Goal: Complete application form

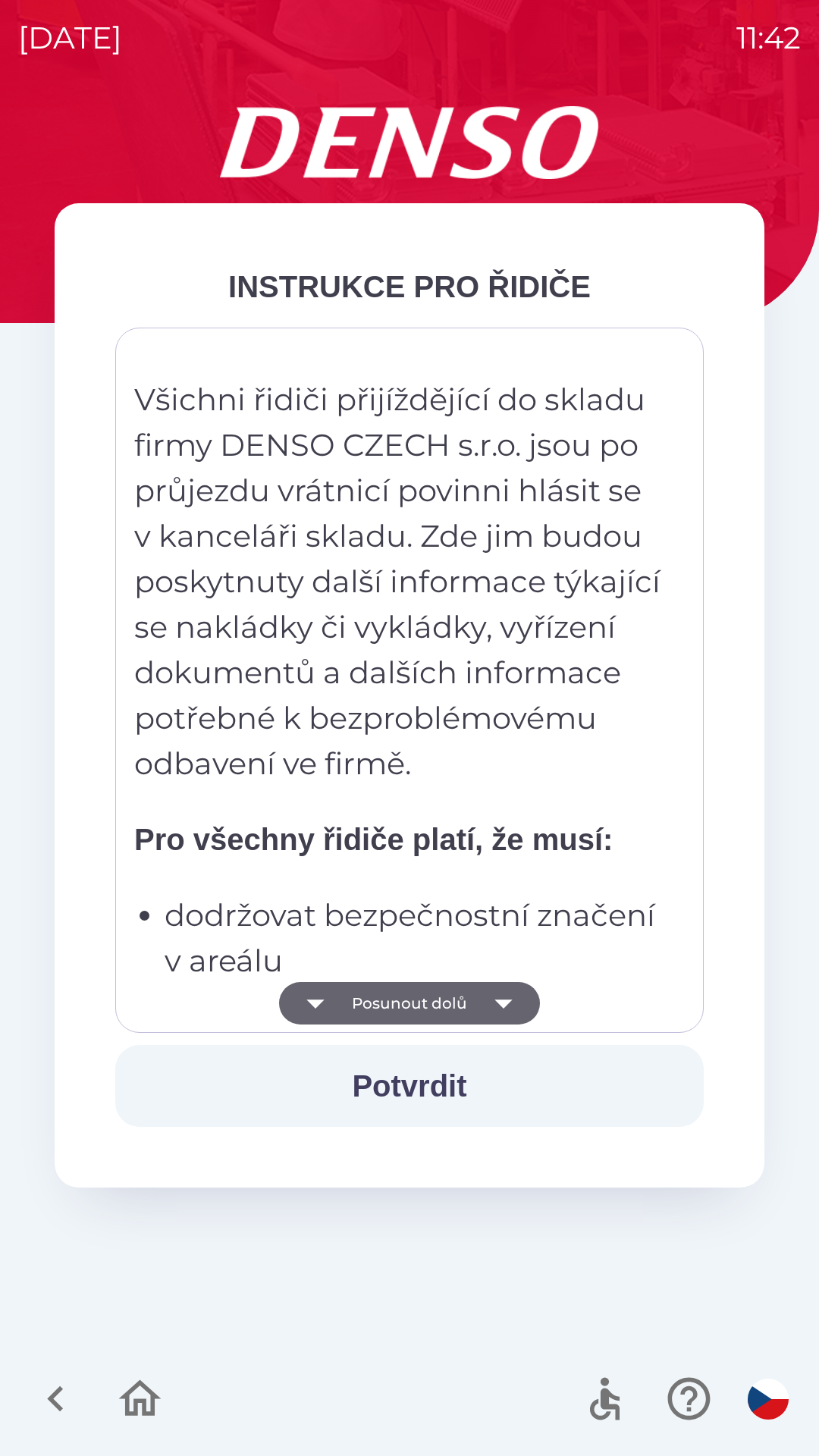
click at [507, 1001] on icon "button" at bounding box center [503, 1003] width 18 height 9
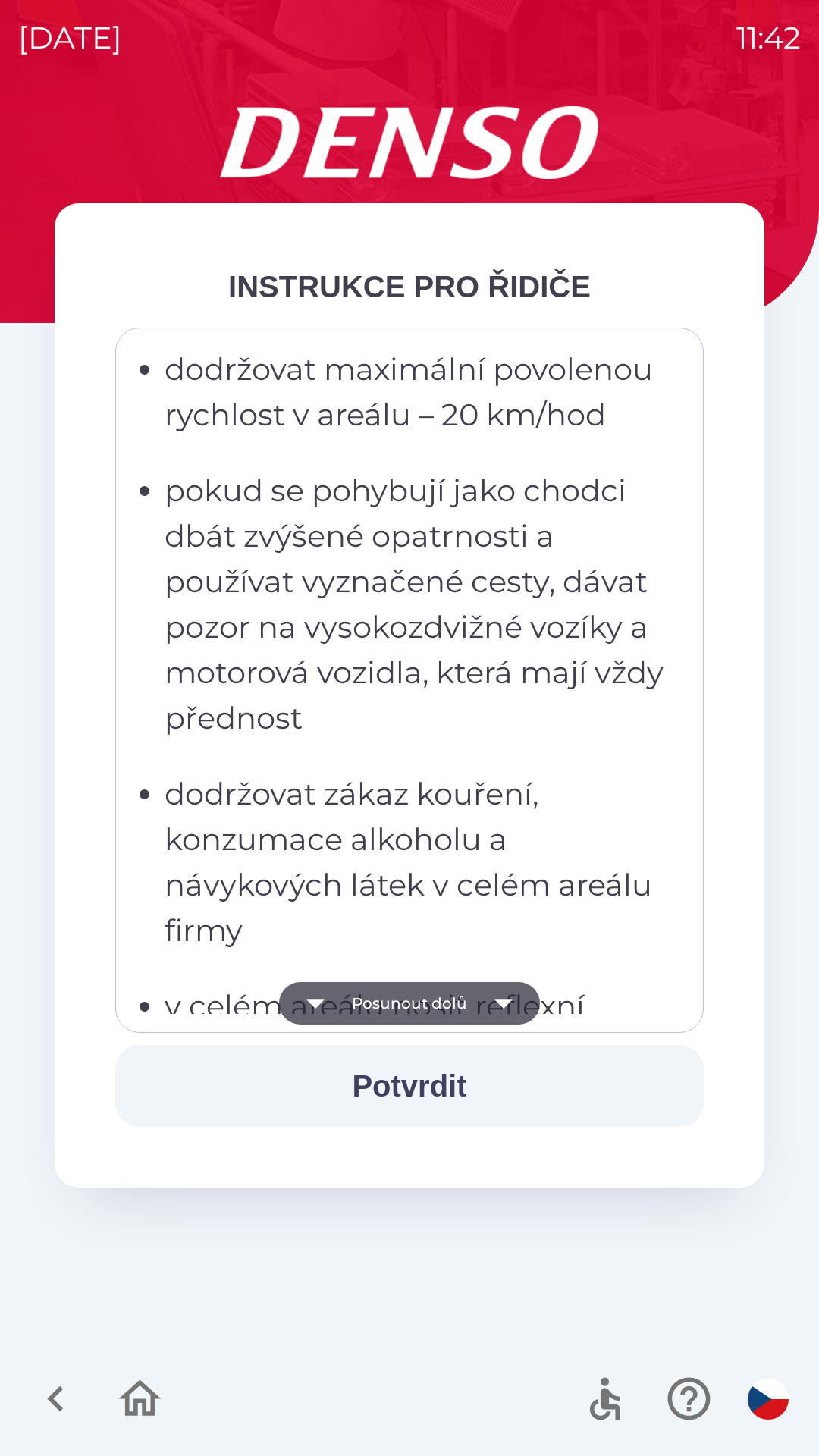
click at [500, 1000] on icon "button" at bounding box center [503, 1003] width 18 height 9
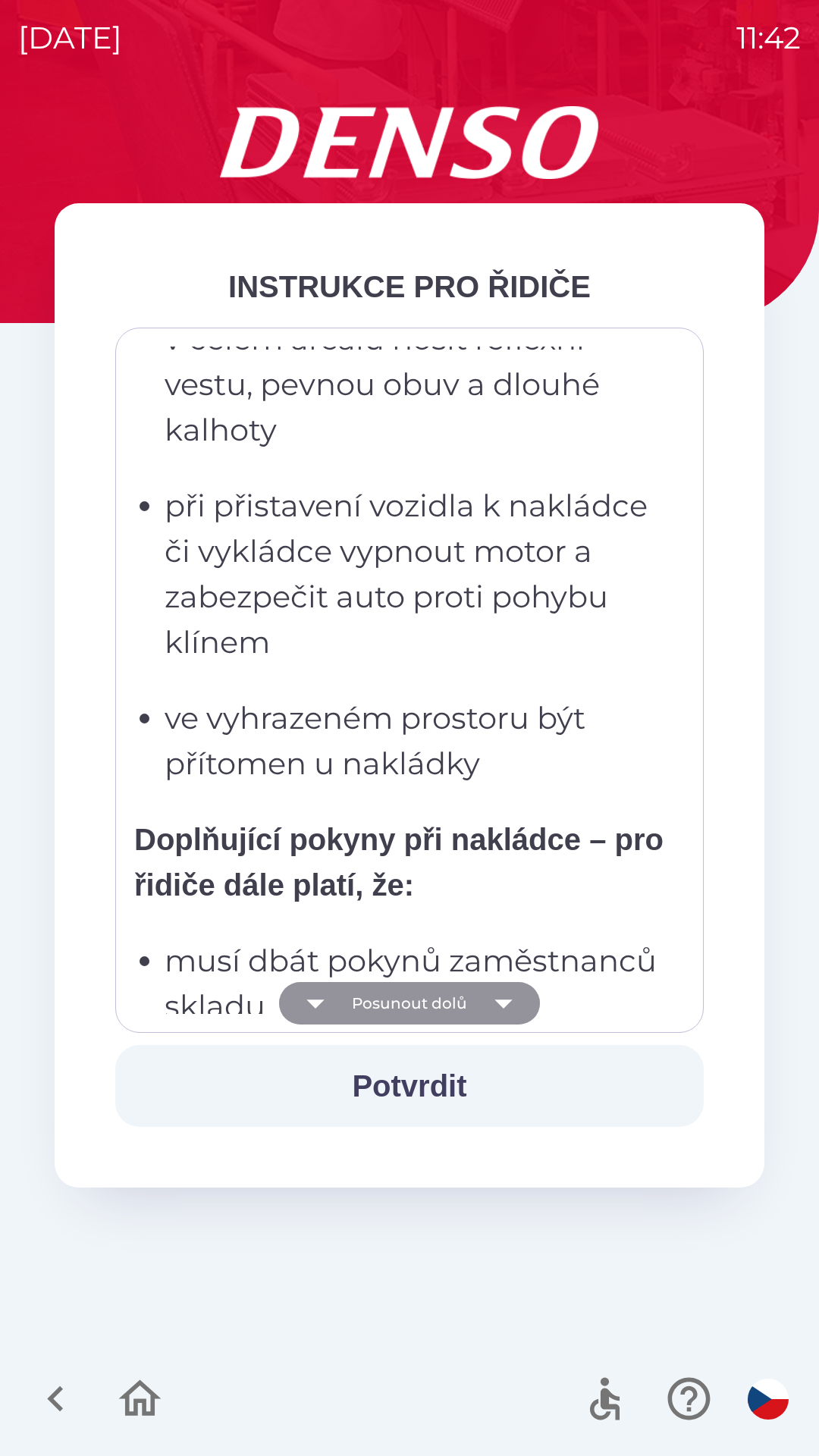
click at [502, 999] on icon "button" at bounding box center [503, 1003] width 43 height 43
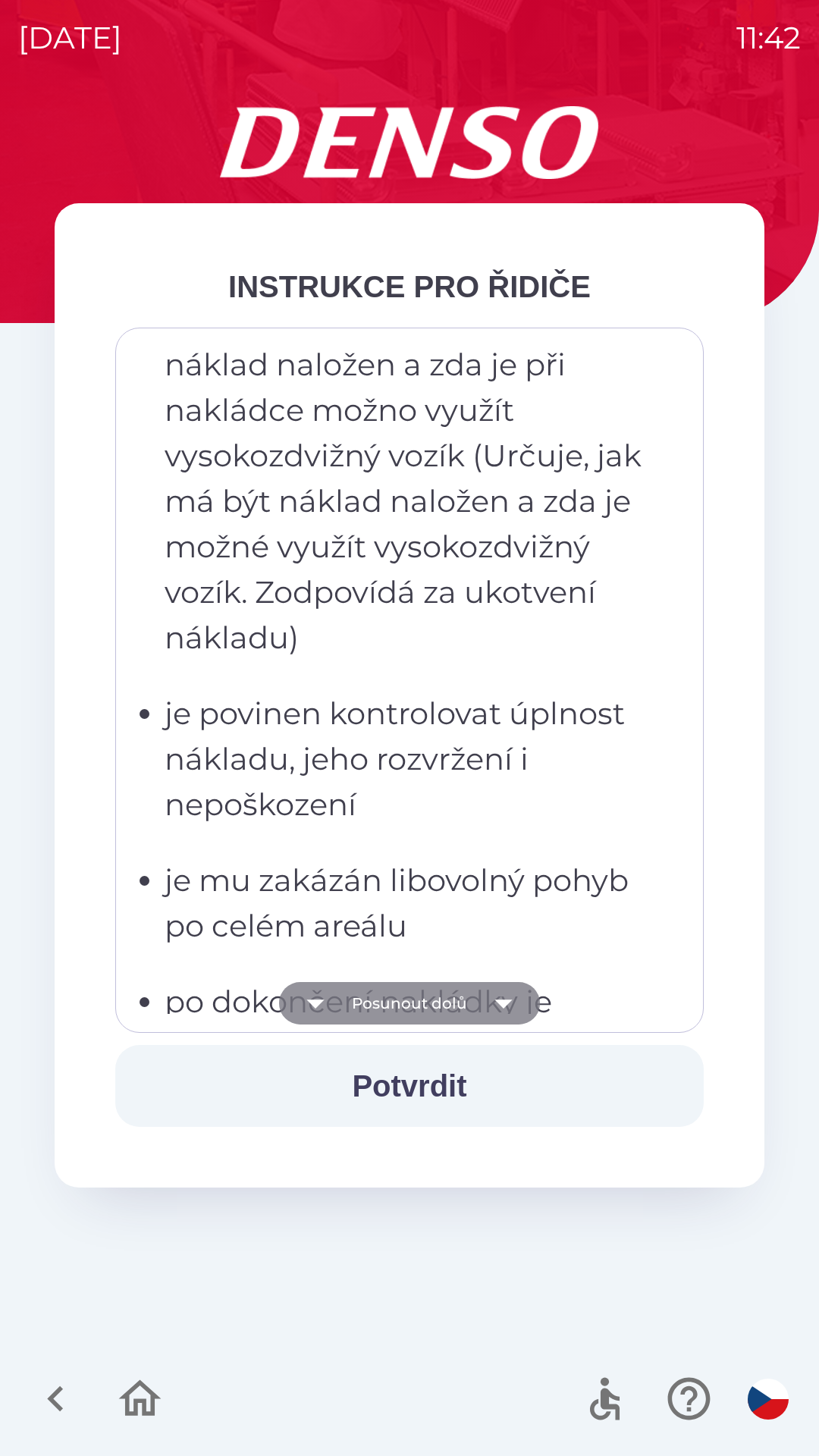
click at [502, 995] on icon "button" at bounding box center [503, 1003] width 43 height 43
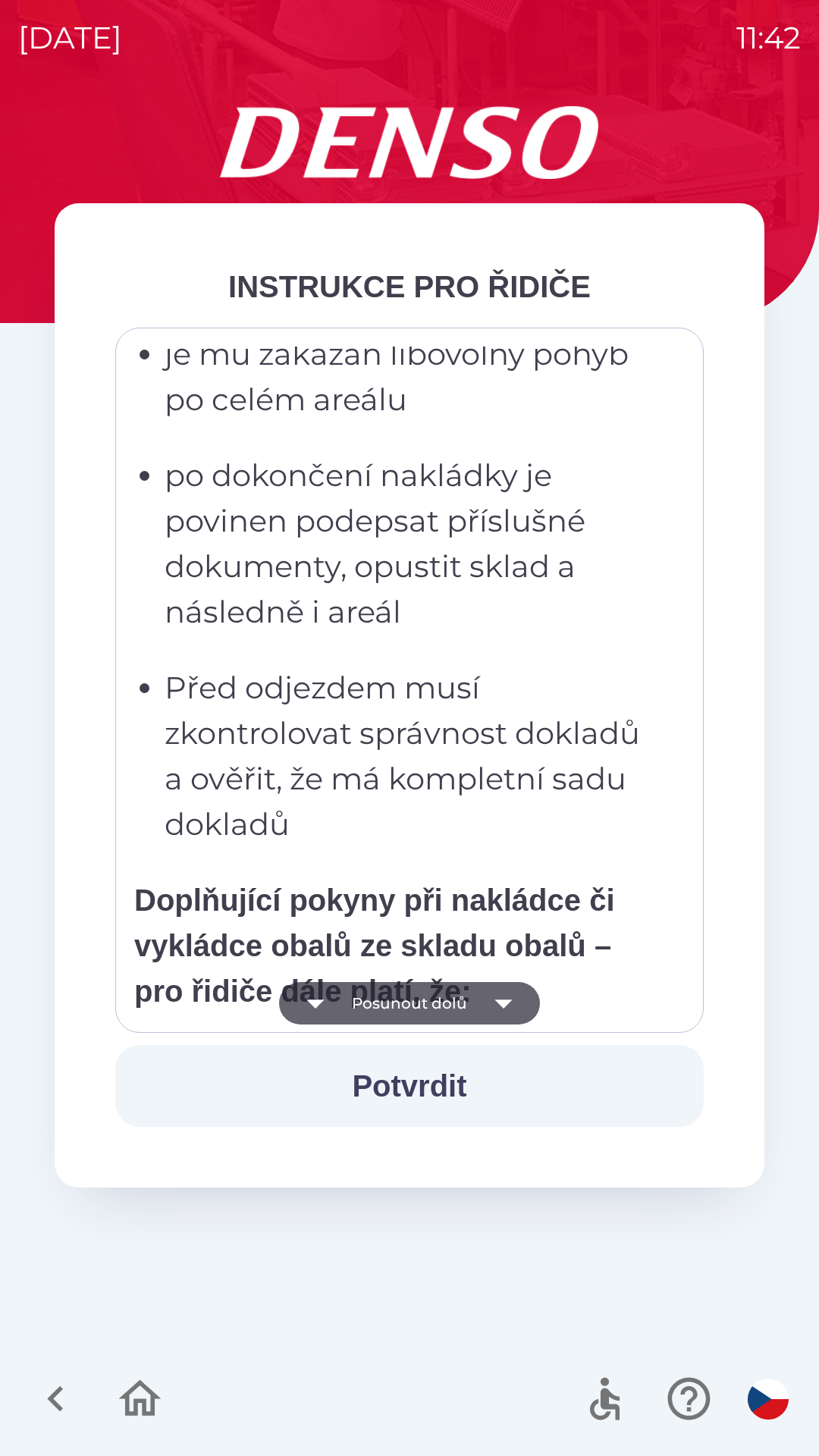
click at [498, 999] on icon "button" at bounding box center [503, 1003] width 43 height 43
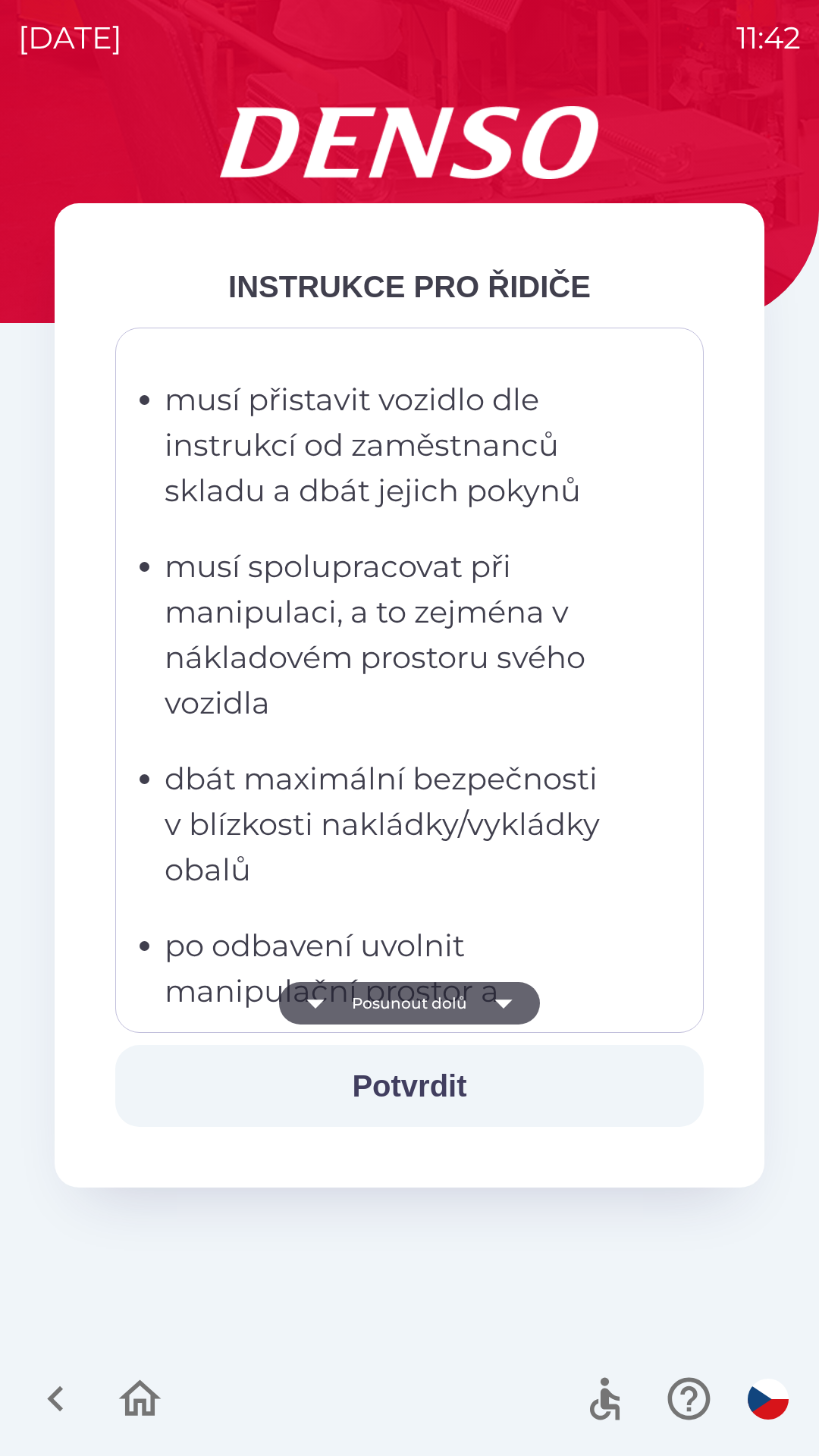
click at [502, 995] on icon "button" at bounding box center [503, 1003] width 43 height 43
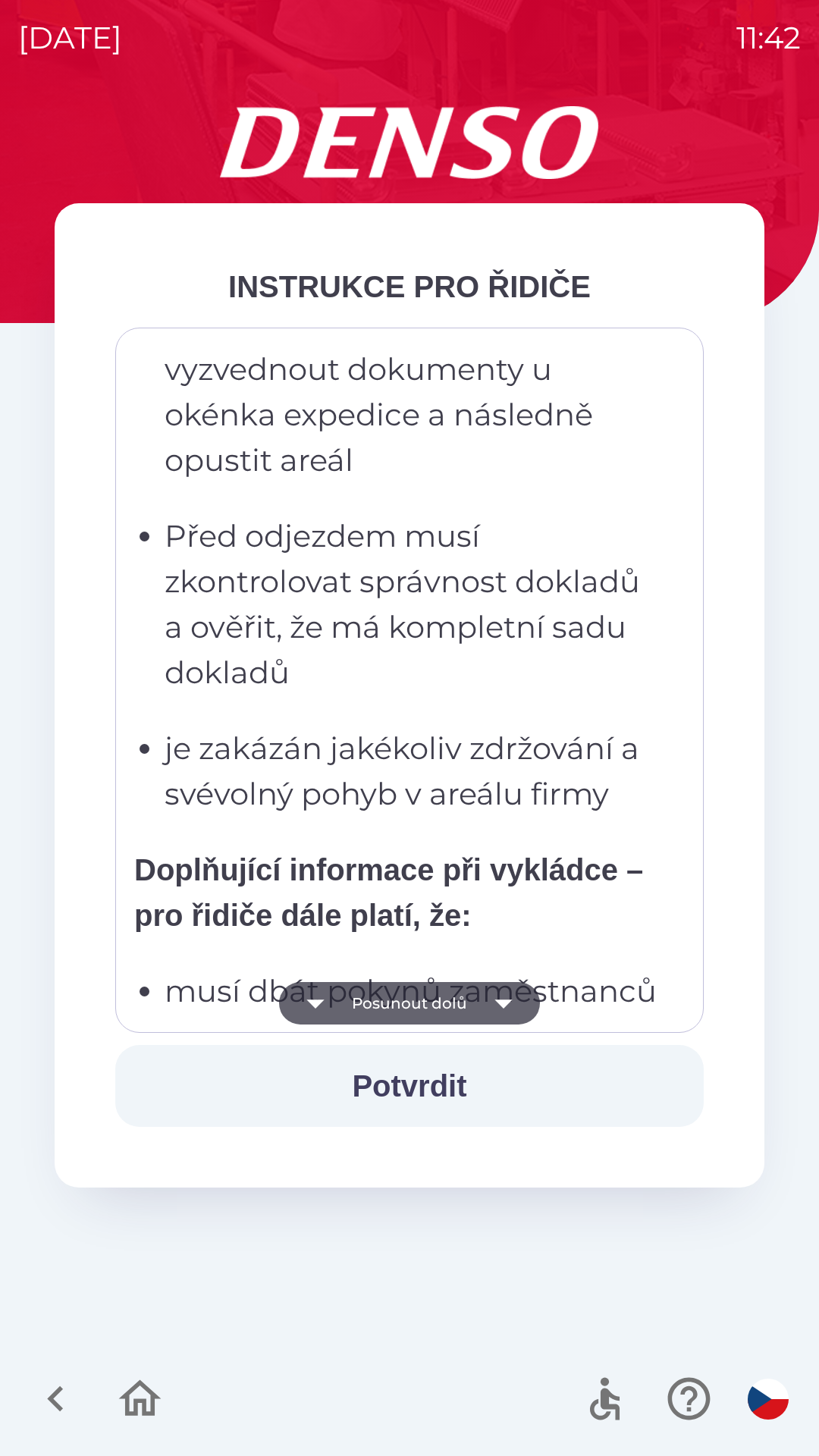
click at [504, 995] on icon "button" at bounding box center [503, 1003] width 43 height 43
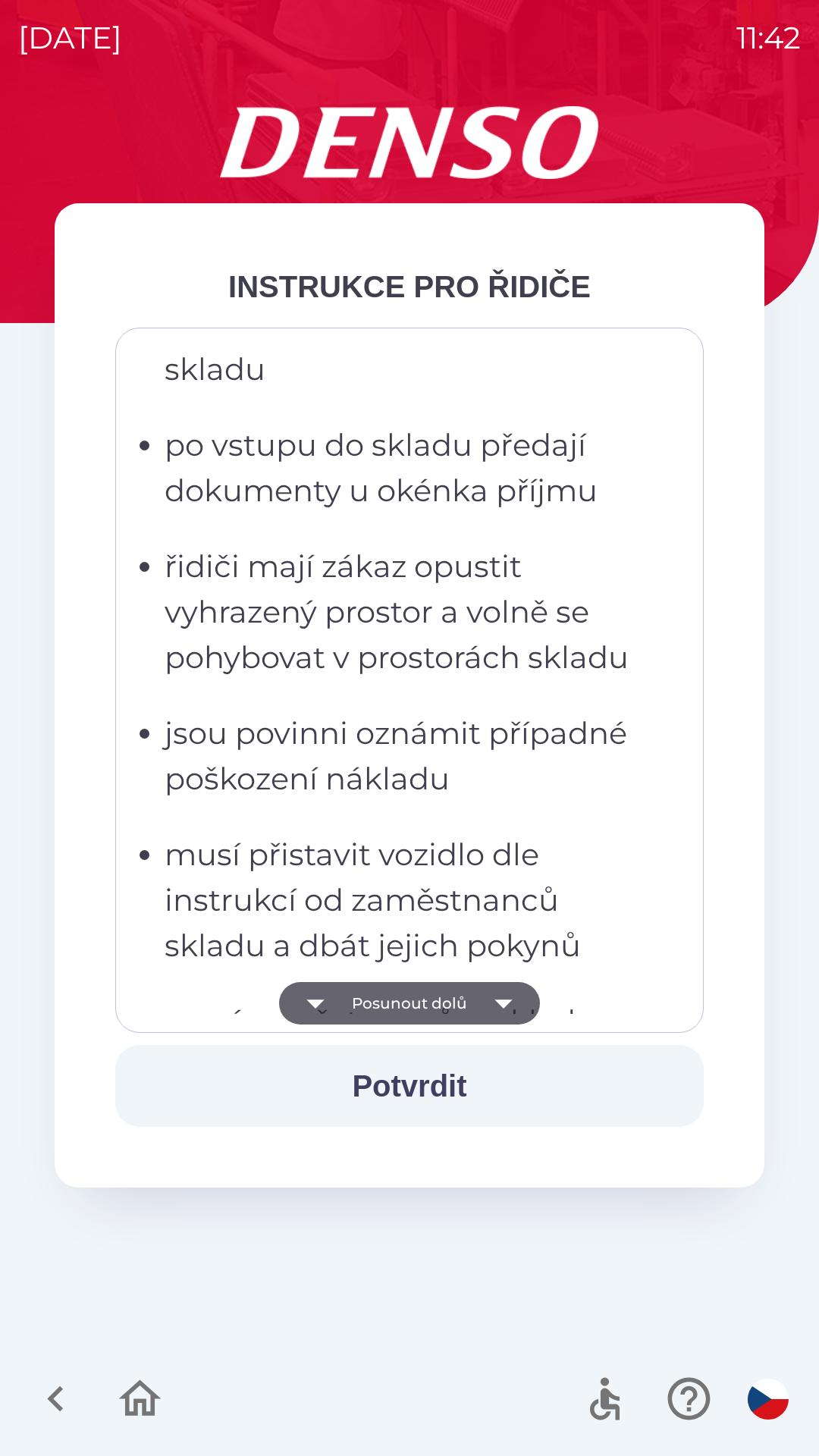
click at [501, 996] on icon "button" at bounding box center [503, 1003] width 43 height 43
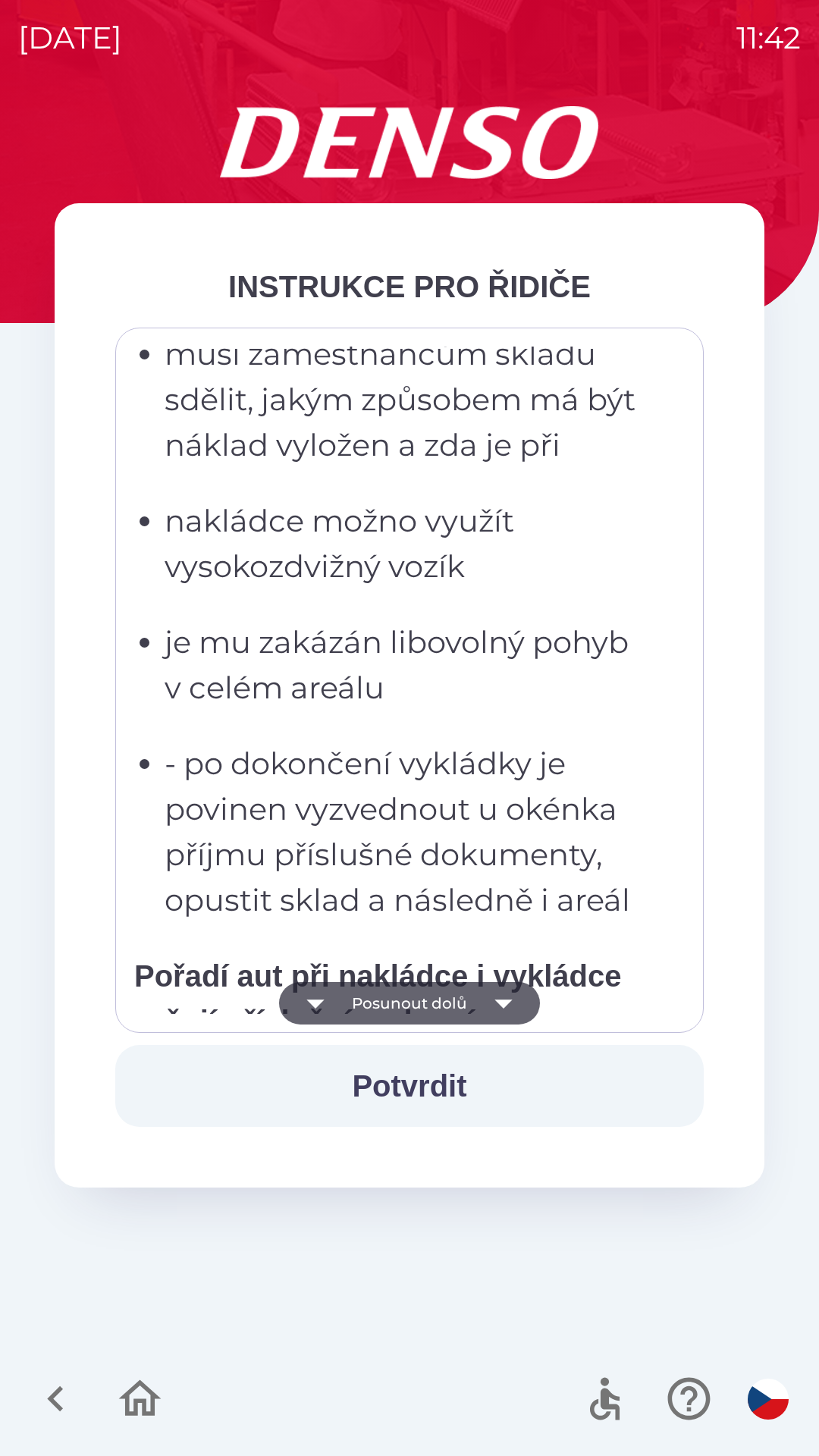
click at [502, 997] on icon "button" at bounding box center [503, 1003] width 43 height 43
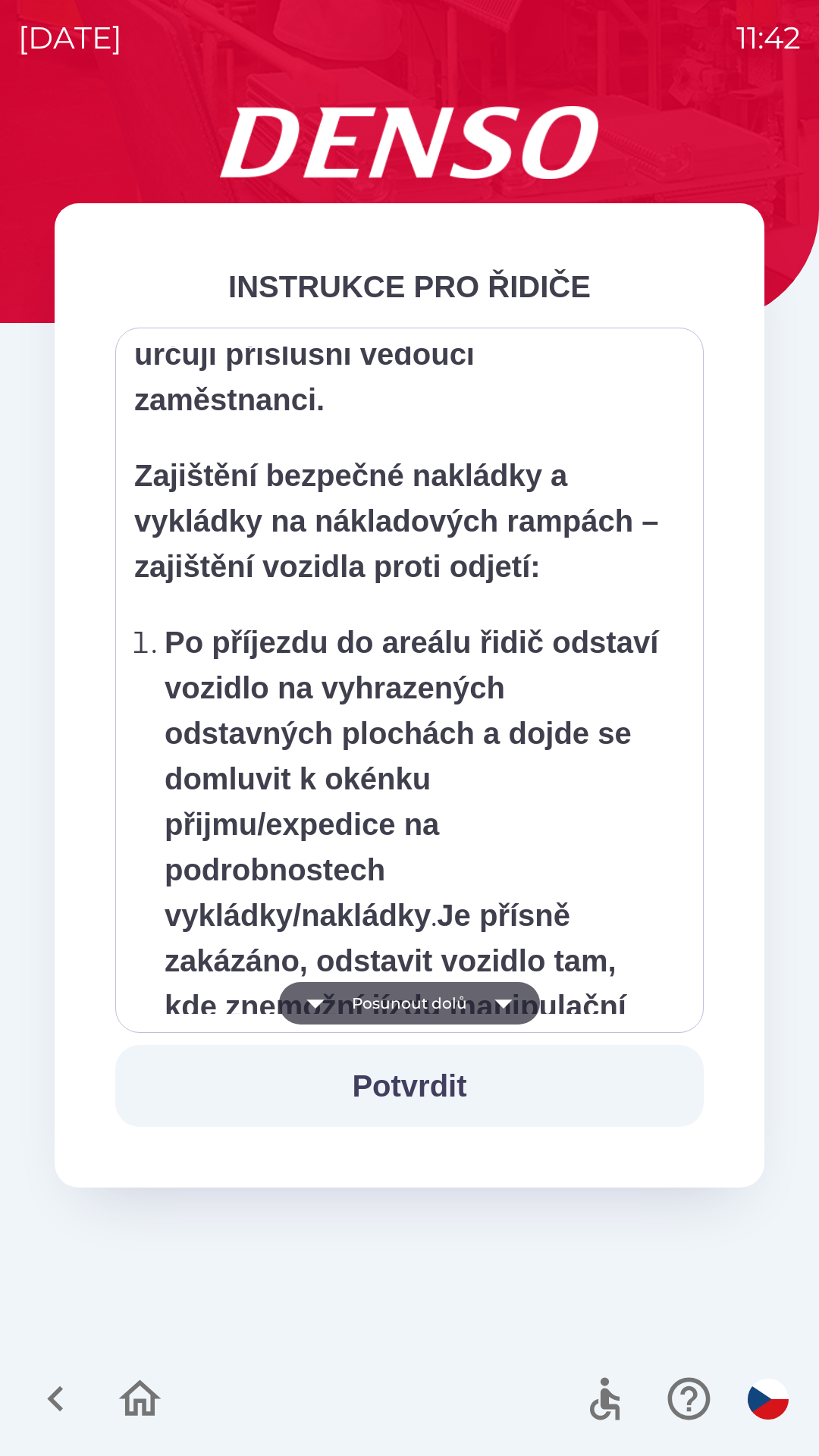
click at [502, 1006] on icon "button" at bounding box center [503, 1003] width 18 height 9
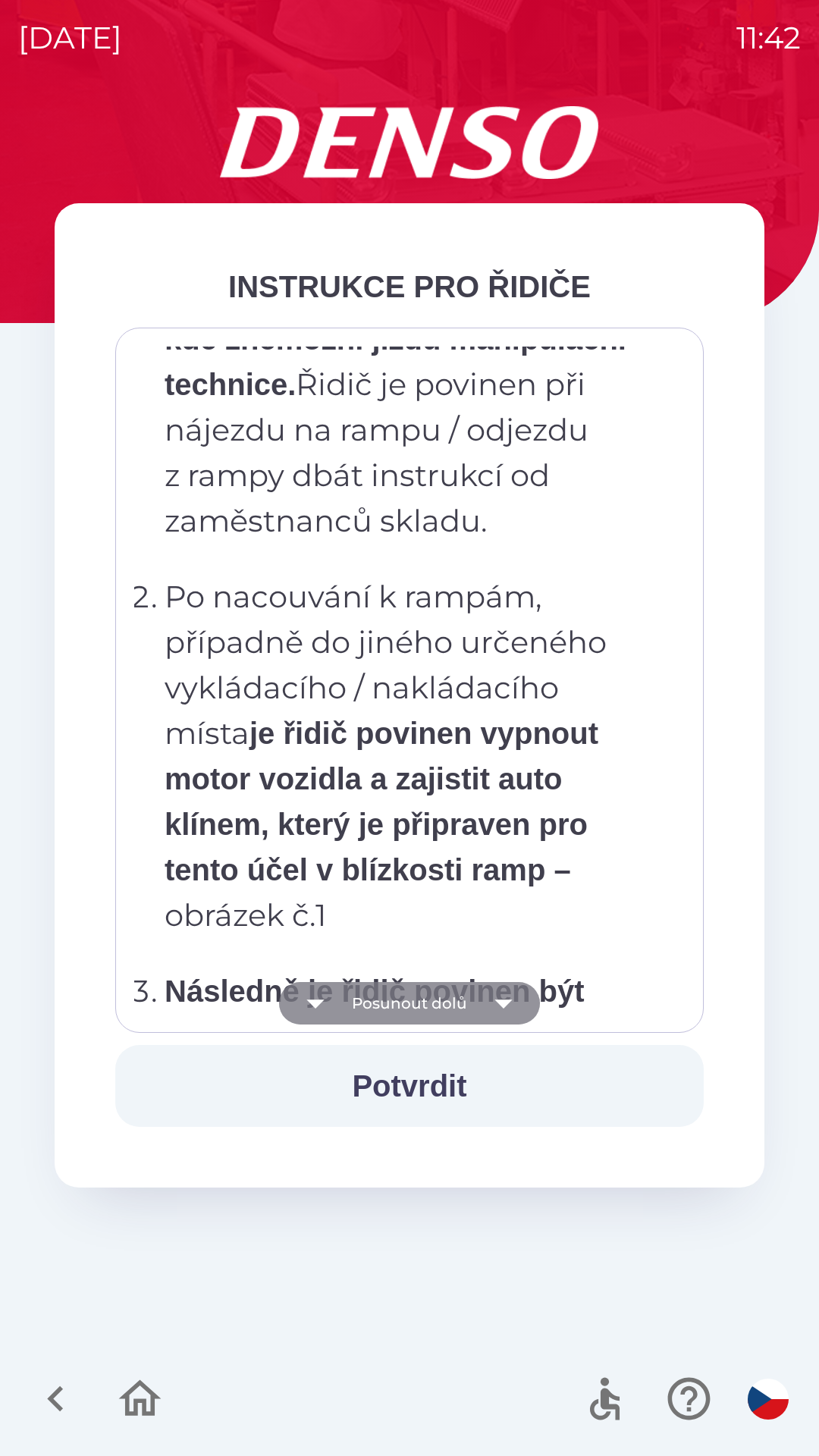
click at [502, 1009] on icon "button" at bounding box center [503, 1003] width 43 height 43
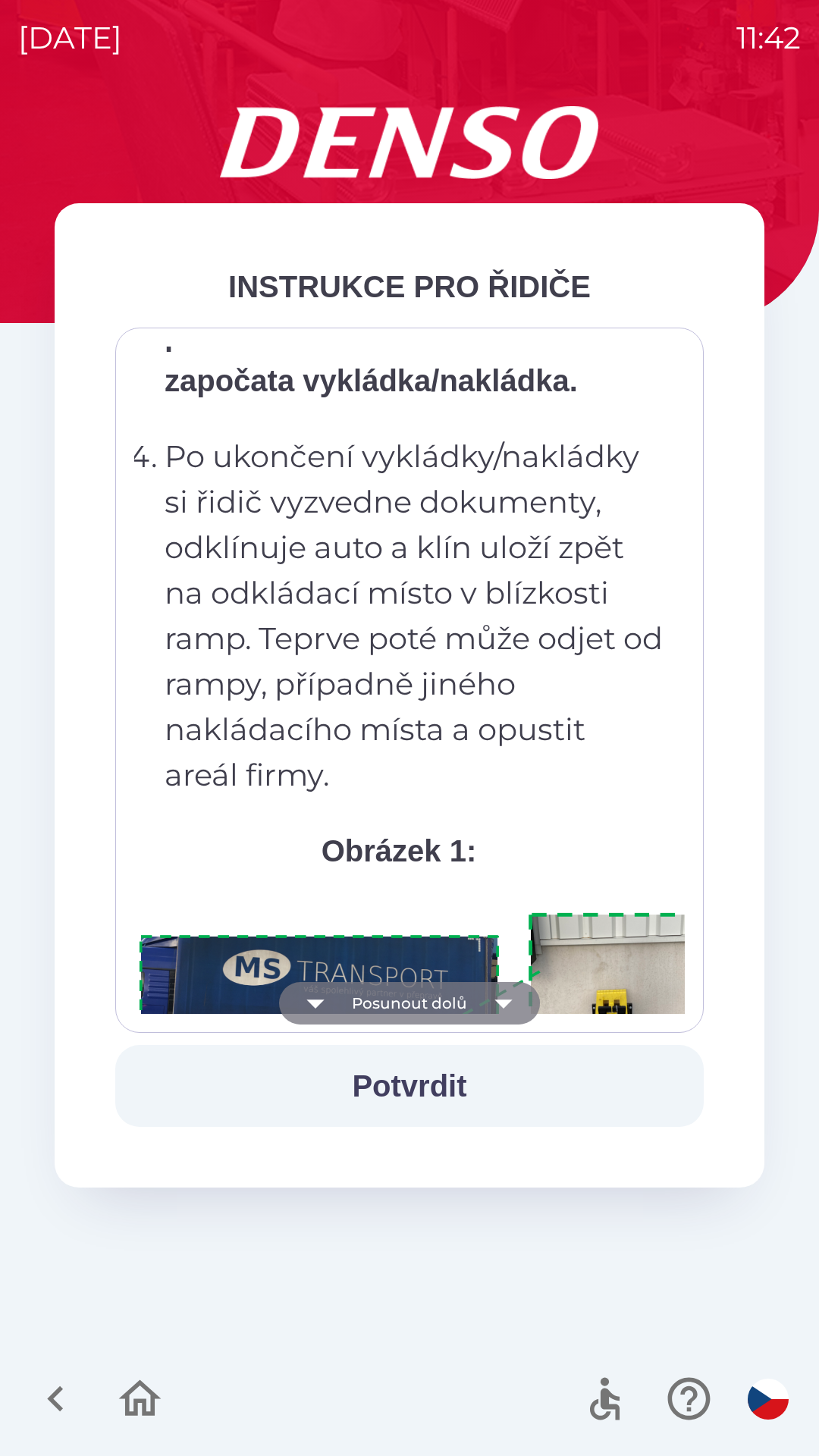
click at [506, 1004] on icon "button" at bounding box center [503, 1003] width 18 height 9
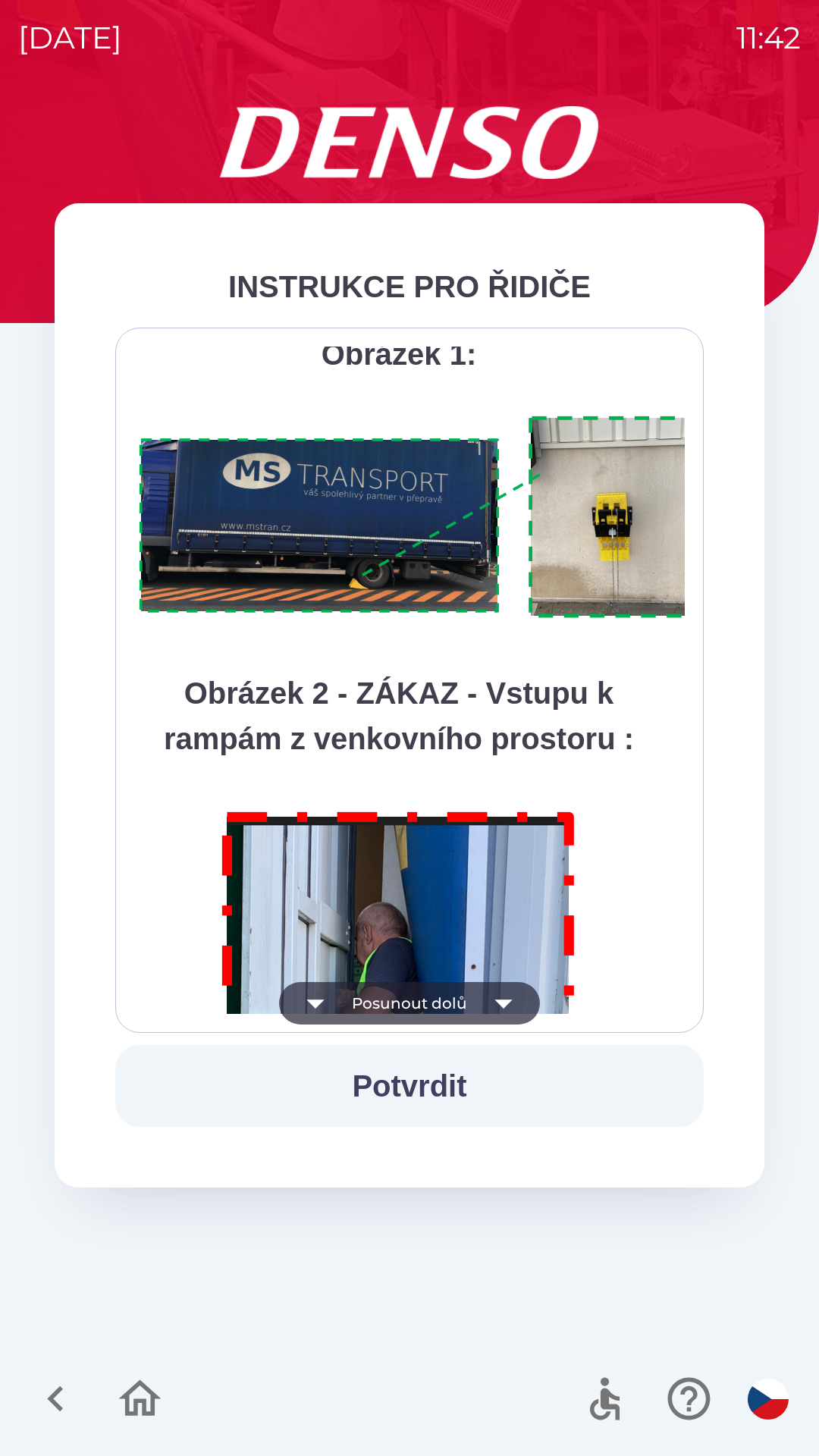
click at [502, 995] on icon "button" at bounding box center [503, 1003] width 43 height 43
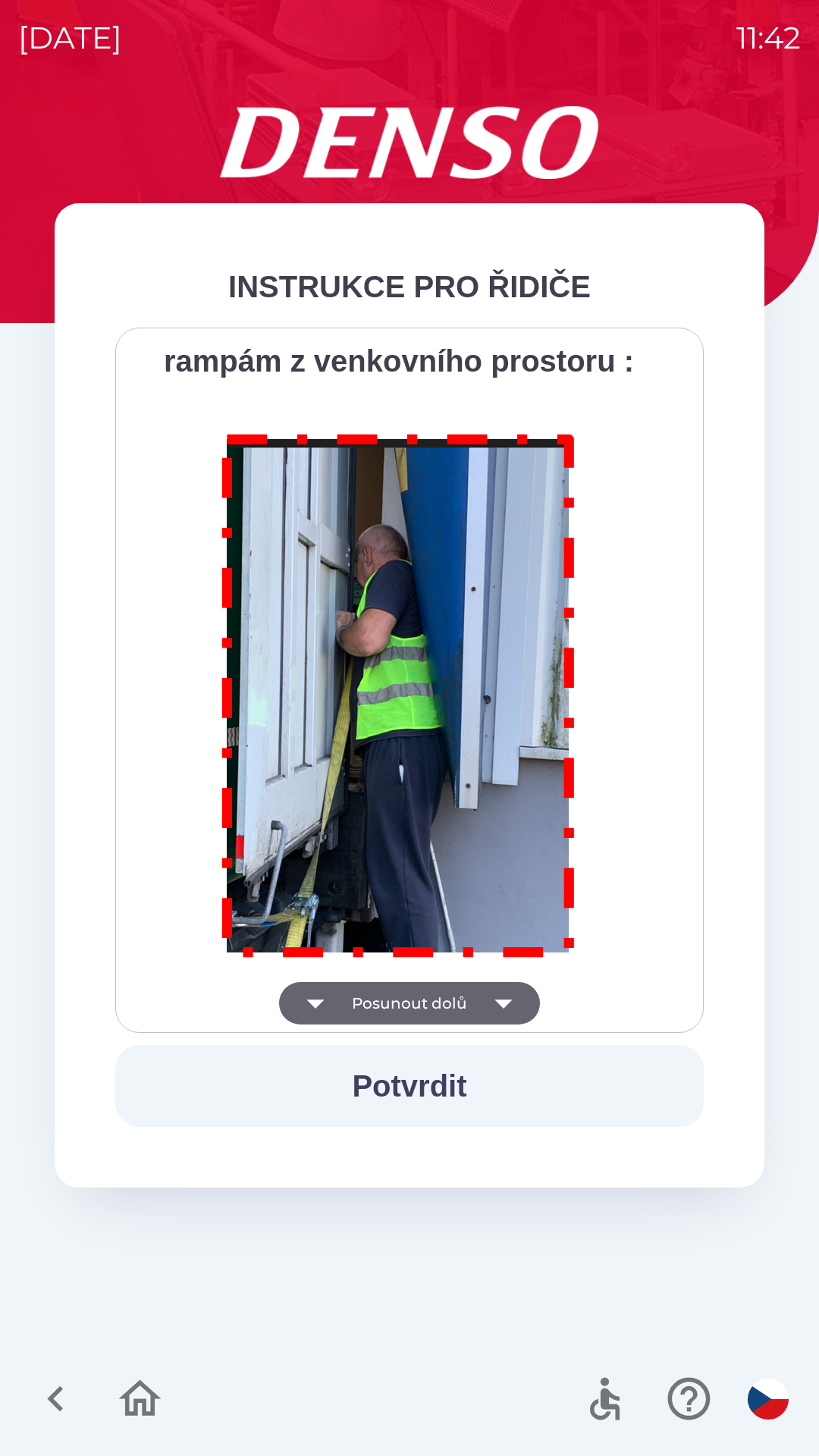
click at [502, 993] on div "Všichni řidiči přijíždějící do skladu firmy DENSO CZECH s.r.o. jsou po průjezdu…" at bounding box center [409, 680] width 551 height 667
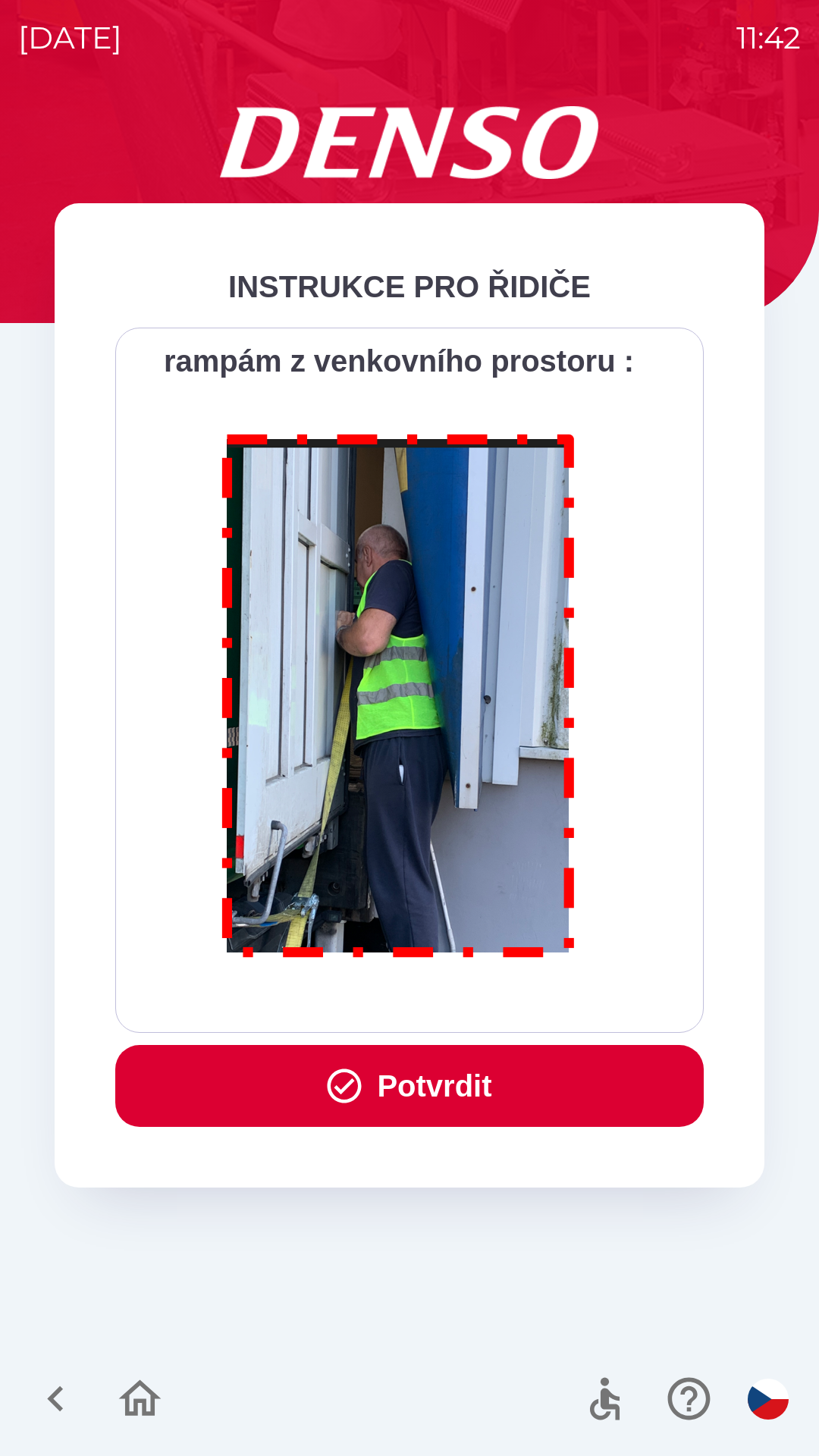
click at [501, 1001] on div "Všichni řidiči přijíždějící do skladu firmy DENSO CZECH s.r.o. jsou po průjezdu…" at bounding box center [409, 680] width 551 height 667
click at [501, 1003] on div "Všichni řidiči přijíždějící do skladu firmy DENSO CZECH s.r.o. jsou po průjezdu…" at bounding box center [409, 680] width 551 height 667
click at [434, 1074] on button "Potvrdit" at bounding box center [409, 1086] width 588 height 82
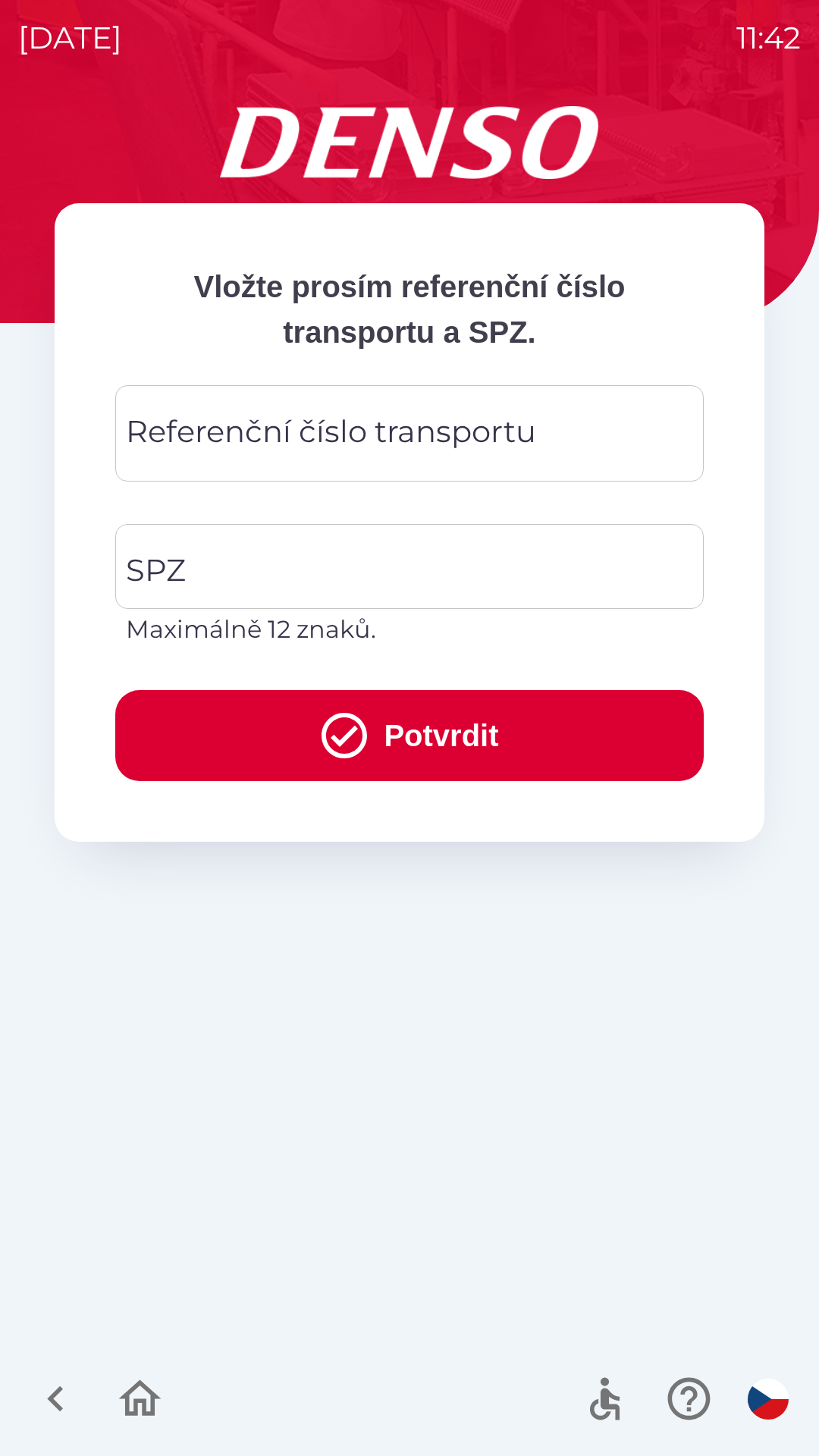
click at [380, 437] on div "Referenční číslo transportu Referenční číslo transportu" at bounding box center [409, 433] width 588 height 96
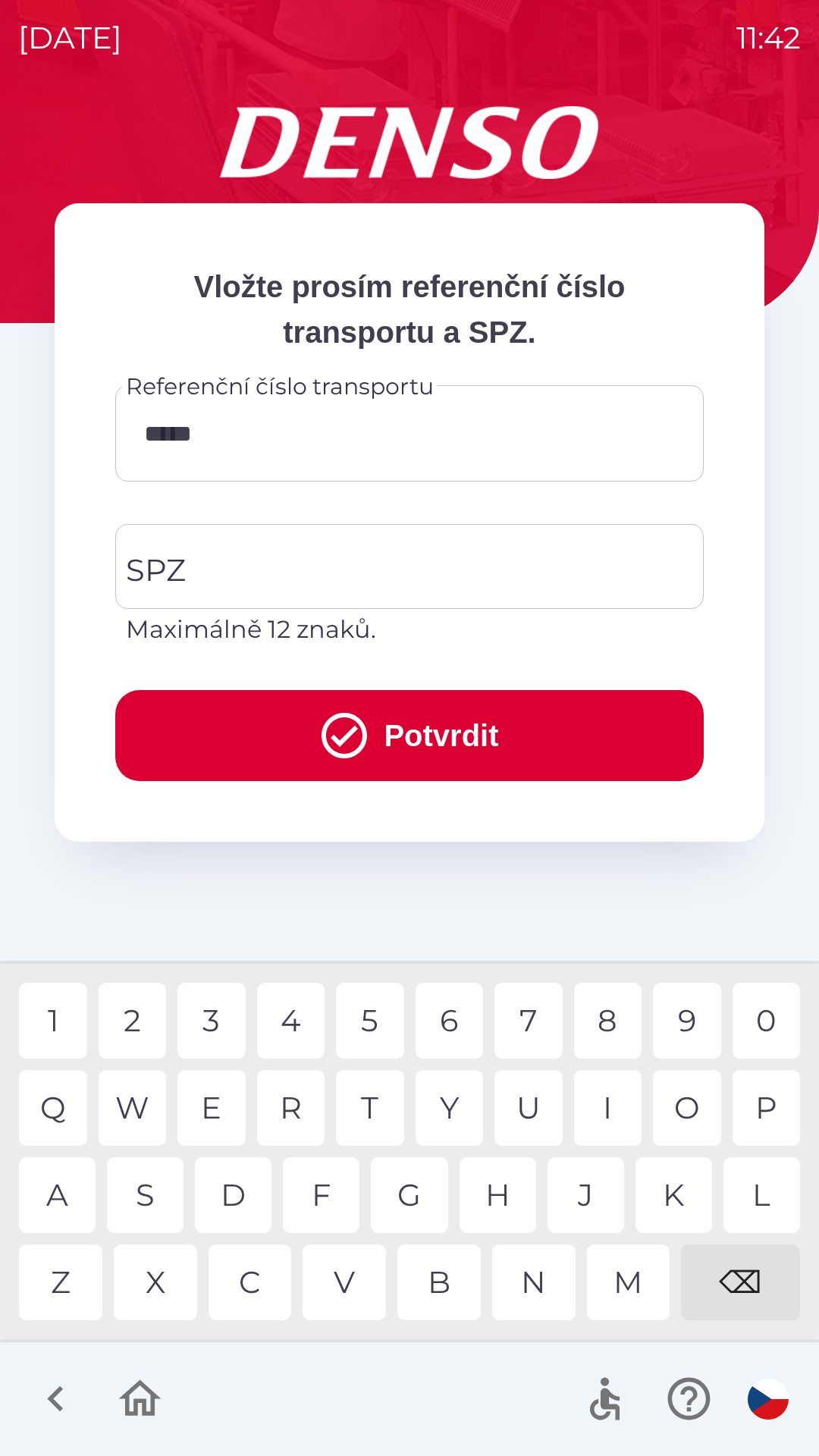
click at [606, 1024] on div "8" at bounding box center [608, 1020] width 68 height 76
click at [68, 1017] on div "1" at bounding box center [53, 1020] width 68 height 76
type input "*******"
click at [128, 1019] on div "2" at bounding box center [133, 1020] width 68 height 76
click at [268, 565] on input "SPZ" at bounding box center [398, 566] width 552 height 72
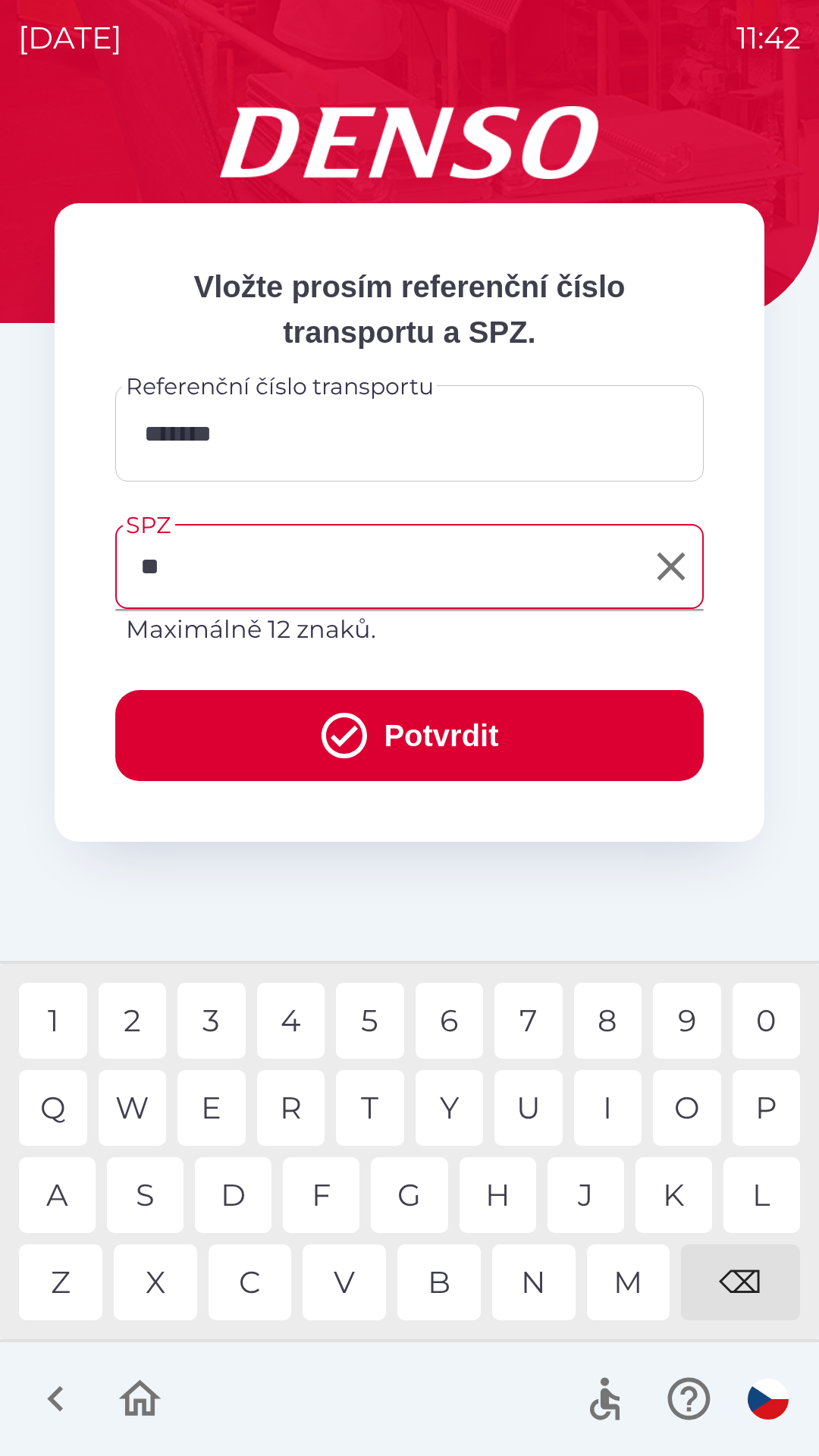
click at [58, 1196] on div "A" at bounding box center [57, 1195] width 76 height 76
click at [292, 1021] on div "4" at bounding box center [291, 1020] width 68 height 76
click at [141, 1018] on div "2" at bounding box center [133, 1020] width 68 height 76
click at [296, 1018] on div "4" at bounding box center [291, 1020] width 68 height 76
type input "*******"
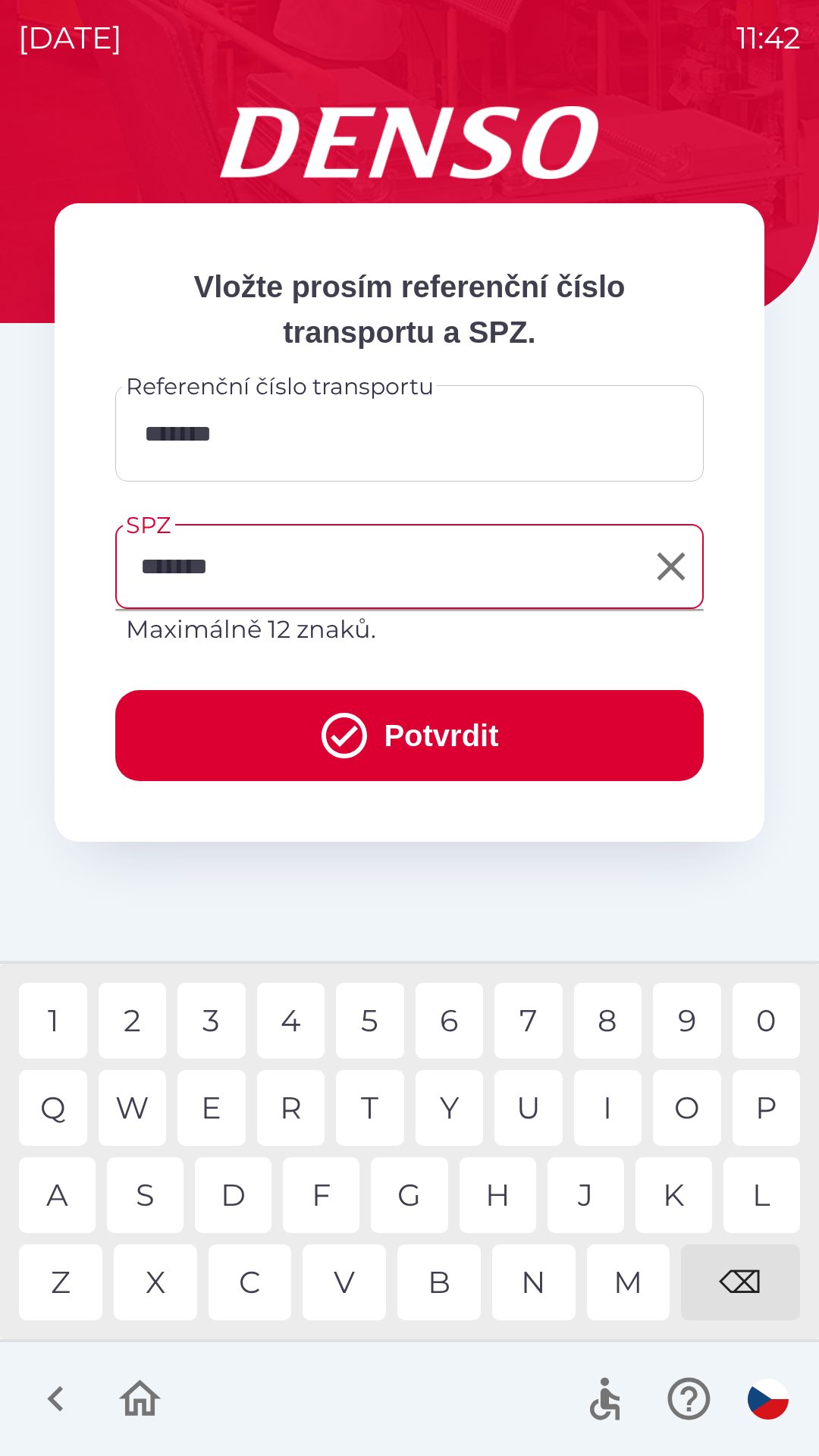
click at [434, 729] on button "Potvrdit" at bounding box center [409, 735] width 588 height 91
